Goal: Transaction & Acquisition: Purchase product/service

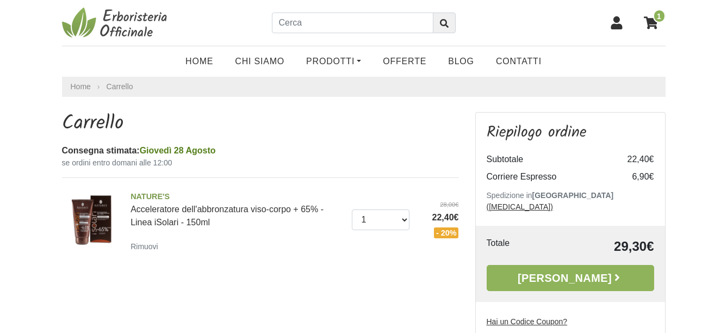
click at [652, 22] on icon at bounding box center [651, 22] width 14 height 13
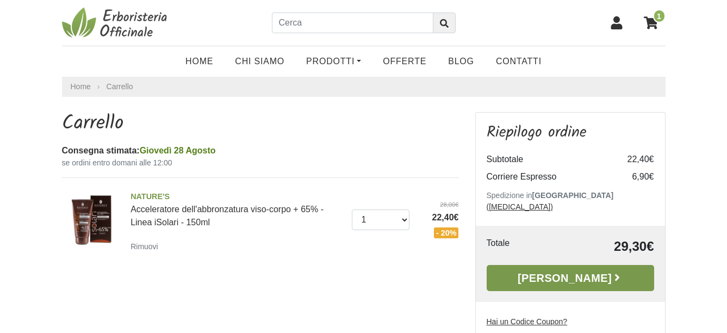
click at [580, 266] on link "[PERSON_NAME]" at bounding box center [570, 278] width 167 height 26
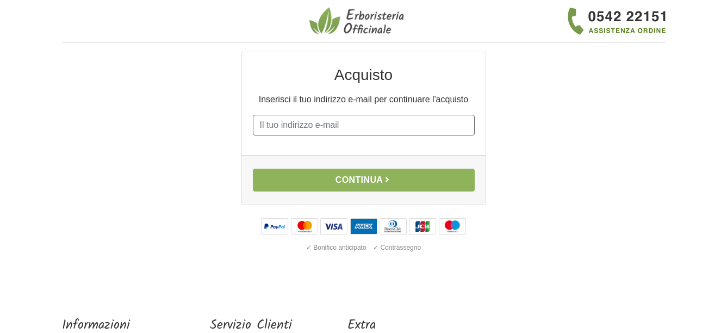
click at [303, 126] on input "E-mail" at bounding box center [364, 125] width 222 height 21
type input "mala608@live.it"
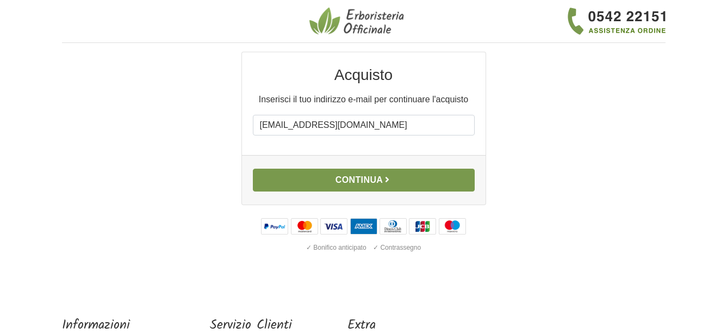
click at [358, 177] on button "Continua" at bounding box center [364, 180] width 222 height 23
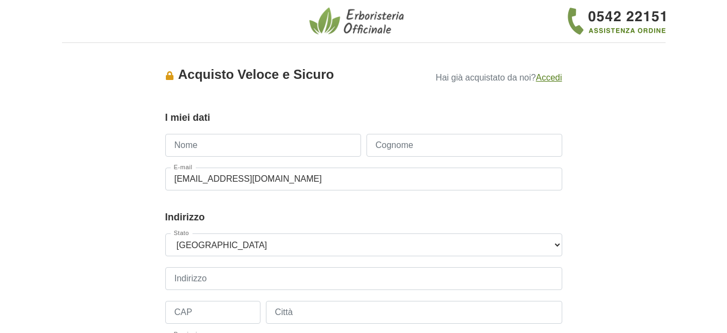
click at [223, 145] on input "Nome" at bounding box center [263, 145] width 196 height 23
type input "maurizio"
type input "larcher"
type input "+393394261608"
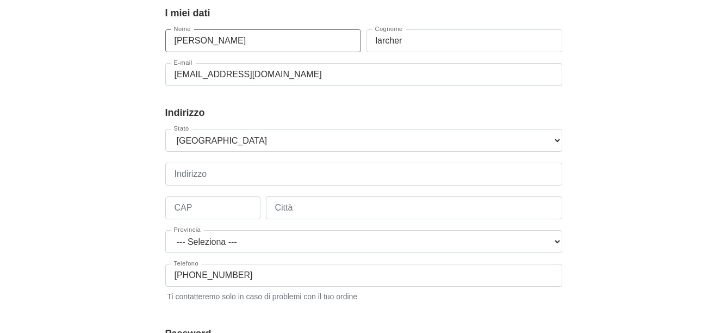
scroll to position [109, 0]
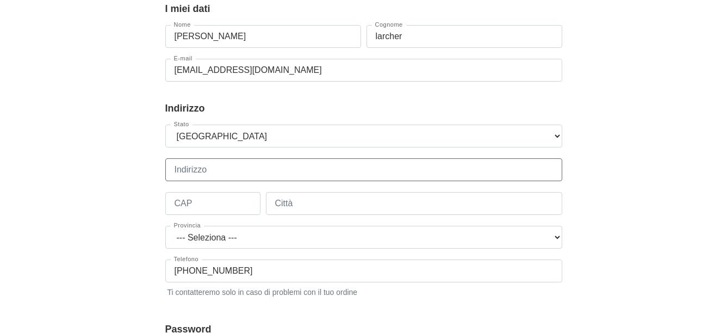
click at [198, 171] on input "Indirizzo" at bounding box center [363, 169] width 397 height 23
type input "Via dante 7"
type input "38012"
type input "PREDAIA"
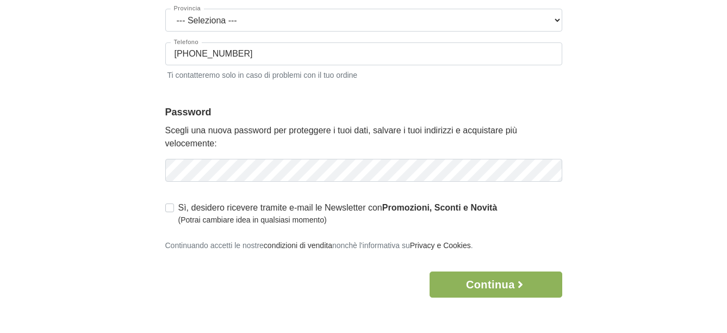
scroll to position [326, 0]
click at [84, 213] on div "Accesso × Accedi per completare il tuo acquisto più velocemente. E-mail mala608…" at bounding box center [364, 10] width 620 height 571
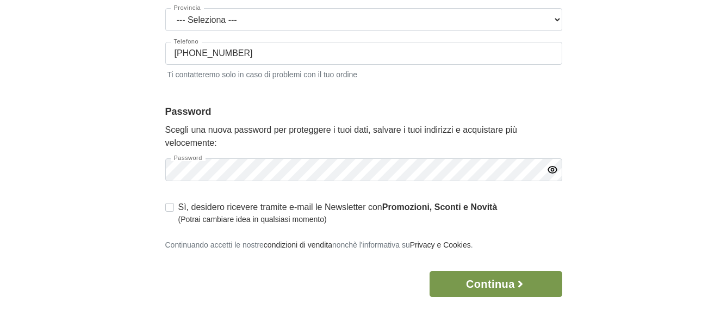
click at [469, 288] on button "Continua" at bounding box center [496, 284] width 132 height 26
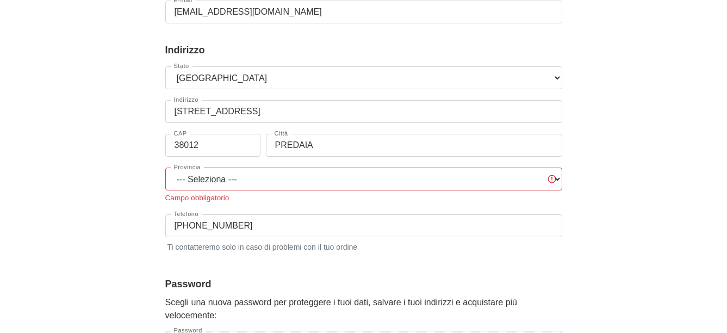
scroll to position [163, 0]
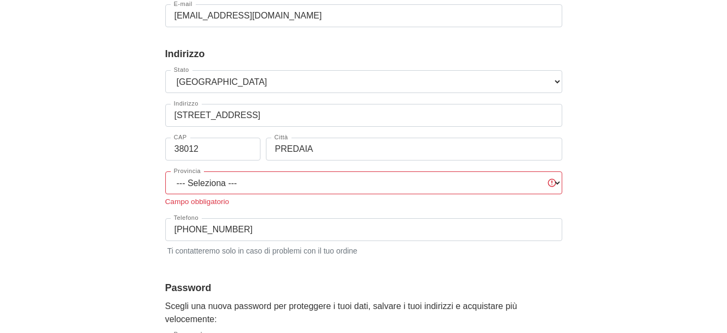
click at [382, 171] on div "Stato --- Seleziona --- Austria Belgium Bulgaria Croatia Czech Republic Denmark…" at bounding box center [363, 168] width 397 height 197
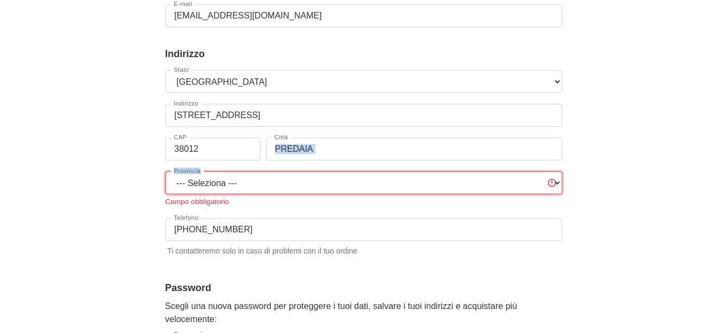
drag, startPoint x: 382, startPoint y: 171, endPoint x: 312, endPoint y: 178, distance: 71.0
click at [312, 178] on select "--- Seleziona --- Agrigento Alessandria Ancona Aosta Arezzo Ascoli Piceno Asti …" at bounding box center [363, 182] width 397 height 23
select select "3937"
click at [165, 171] on select "--- Seleziona --- Agrigento Alessandria Ancona Aosta Arezzo Ascoli Piceno Asti …" at bounding box center [363, 182] width 397 height 23
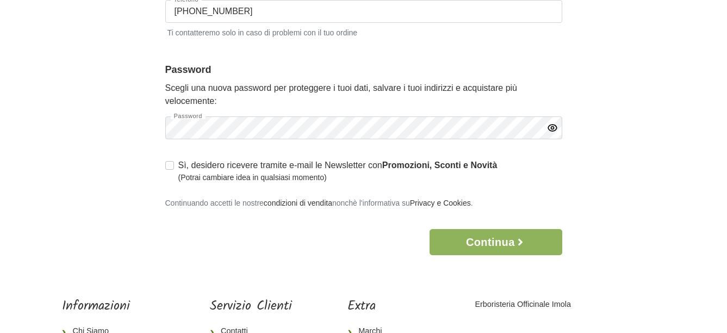
scroll to position [474, 0]
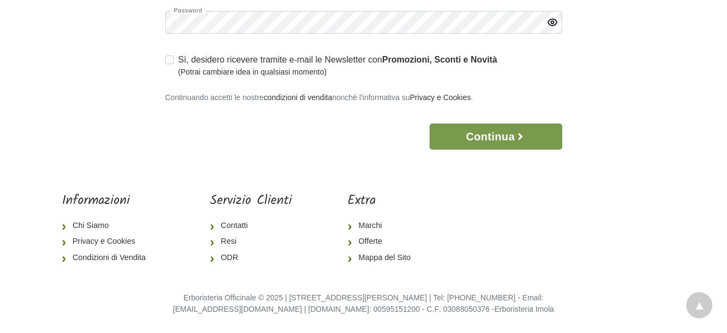
click at [474, 138] on button "Continua" at bounding box center [496, 136] width 132 height 26
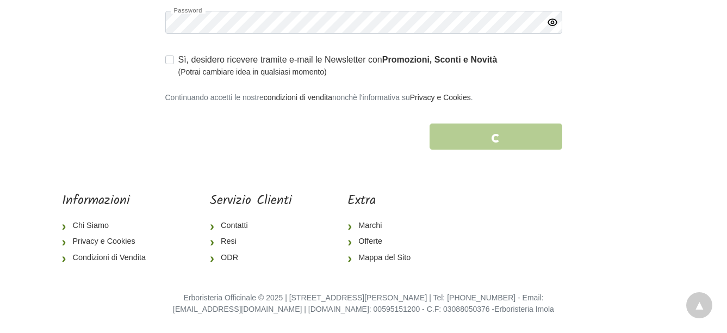
scroll to position [535, 0]
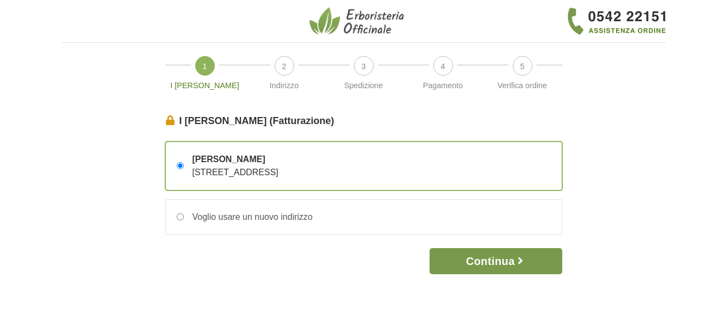
click at [502, 261] on button "Continua" at bounding box center [496, 261] width 132 height 26
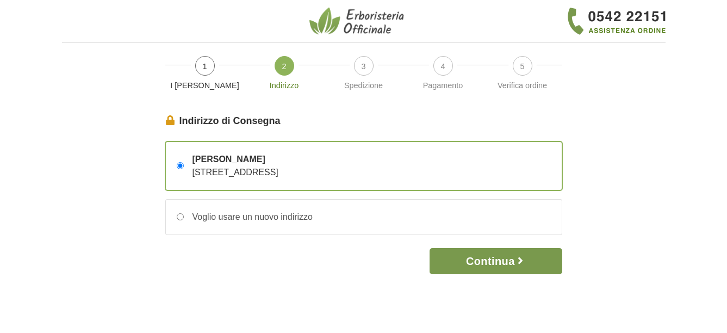
click at [487, 260] on button "Continua" at bounding box center [496, 261] width 132 height 26
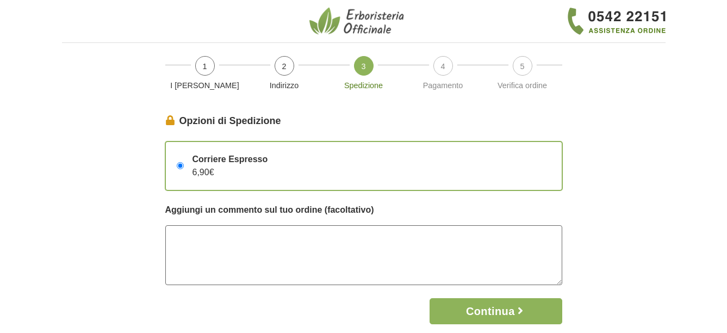
click at [487, 260] on textarea at bounding box center [363, 255] width 397 height 60
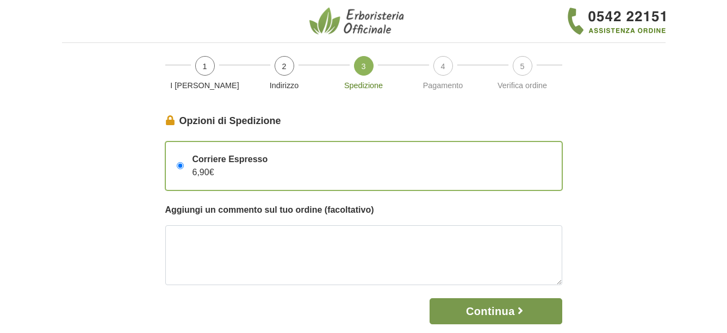
click at [499, 309] on button "Continua" at bounding box center [496, 311] width 132 height 26
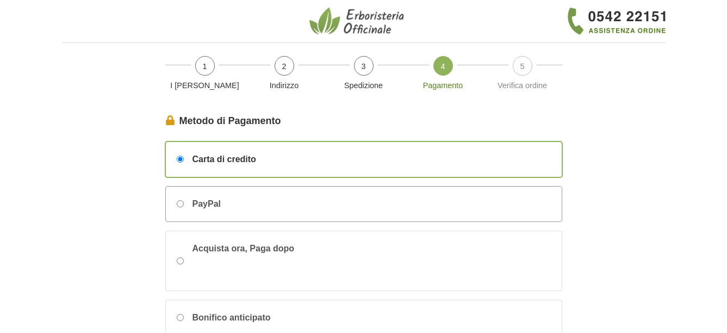
click at [183, 202] on input "PayPal" at bounding box center [180, 203] width 7 height 7
radio input "true"
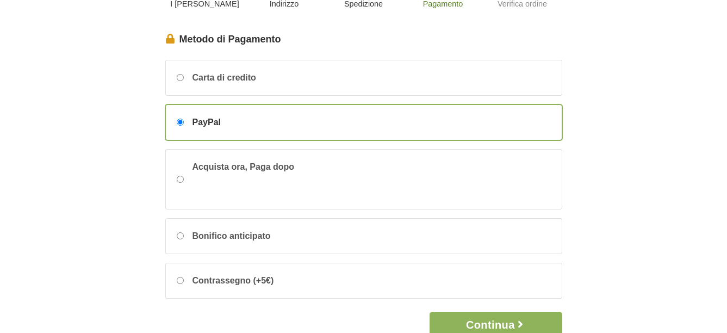
scroll to position [163, 0]
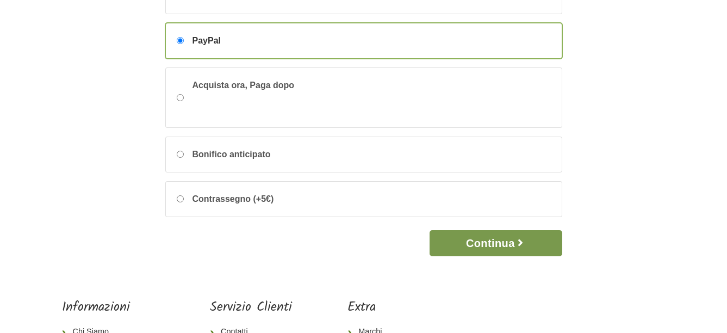
click at [486, 243] on button "Continua" at bounding box center [496, 243] width 132 height 26
